Goal: Navigation & Orientation: Find specific page/section

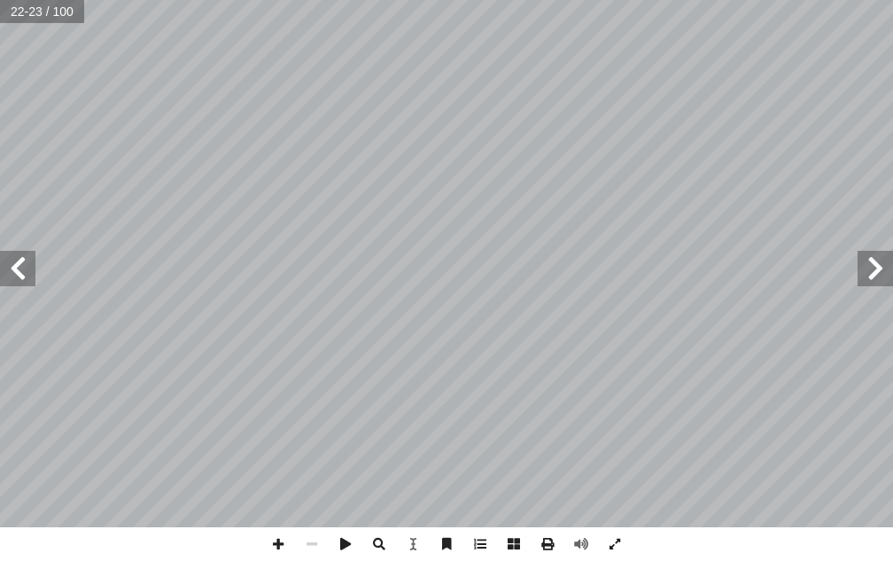
click at [865, 264] on span at bounding box center [874, 268] width 35 height 35
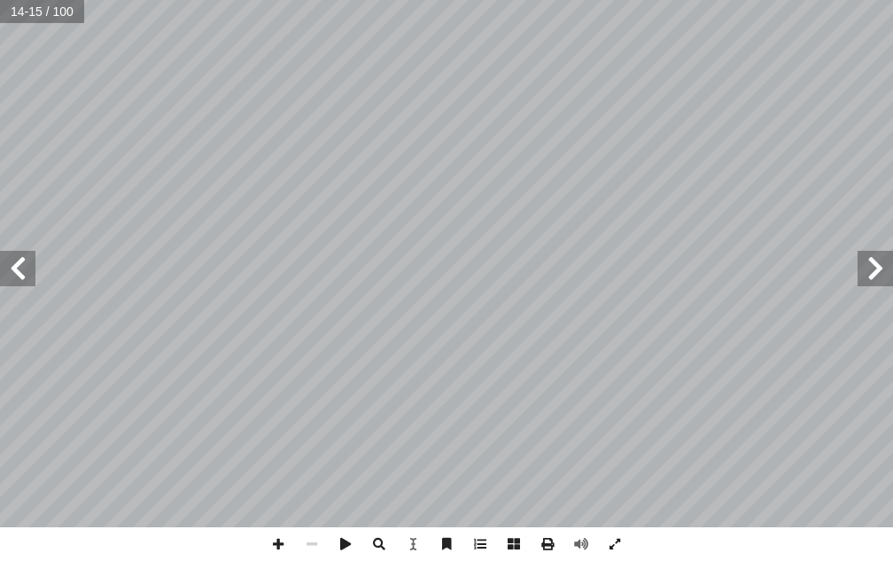
click at [865, 264] on span at bounding box center [874, 268] width 35 height 35
click at [12, 266] on span at bounding box center [17, 268] width 35 height 35
click at [866, 268] on span at bounding box center [874, 268] width 35 height 35
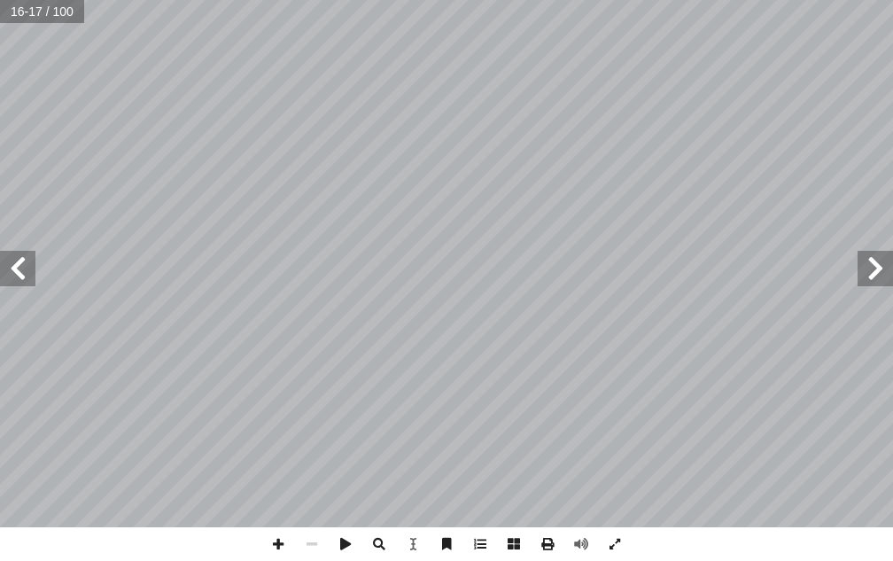
click at [20, 261] on span at bounding box center [17, 268] width 35 height 35
click at [868, 269] on span at bounding box center [874, 268] width 35 height 35
click at [19, 278] on span at bounding box center [17, 268] width 35 height 35
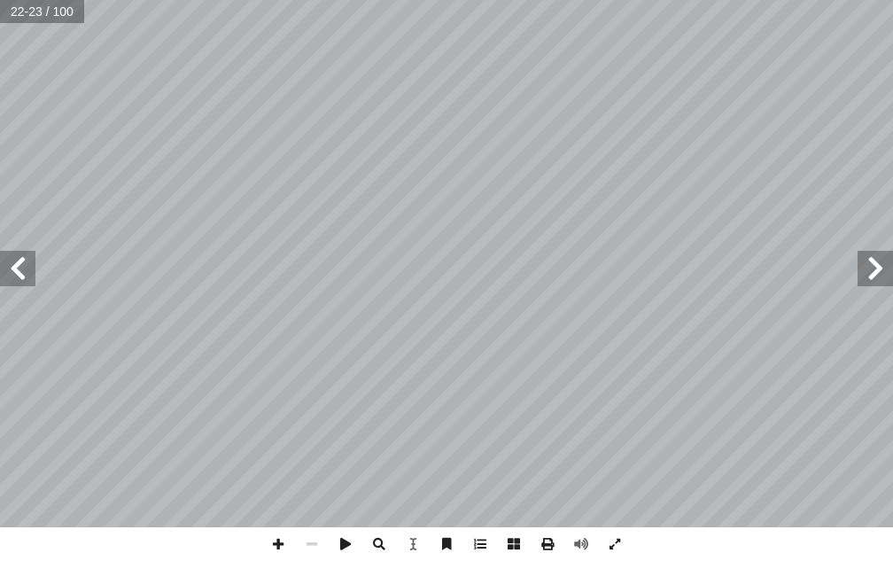
click at [872, 283] on span at bounding box center [874, 268] width 35 height 35
click at [8, 268] on span at bounding box center [17, 268] width 35 height 35
click at [888, 270] on span at bounding box center [874, 268] width 35 height 35
